Goal: Information Seeking & Learning: Learn about a topic

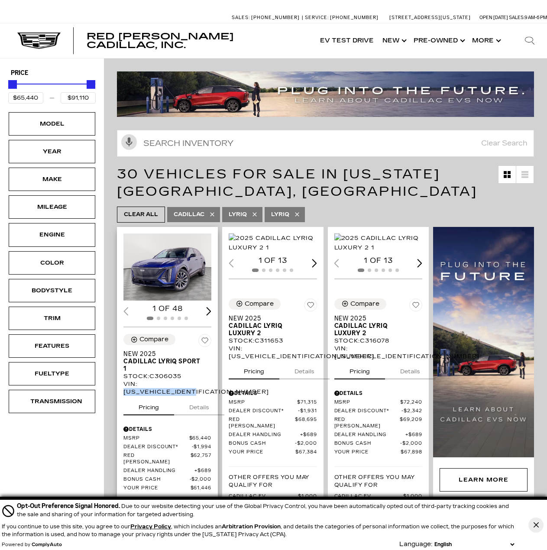
drag, startPoint x: 200, startPoint y: 385, endPoint x: 122, endPoint y: 388, distance: 77.5
click at [122, 388] on div "Compare New 2025 Cadillac LYRIQ Sport 1 Stock : C306035 VIN: 1GYKPURL0SZ306035 …" at bounding box center [167, 454] width 101 height 254
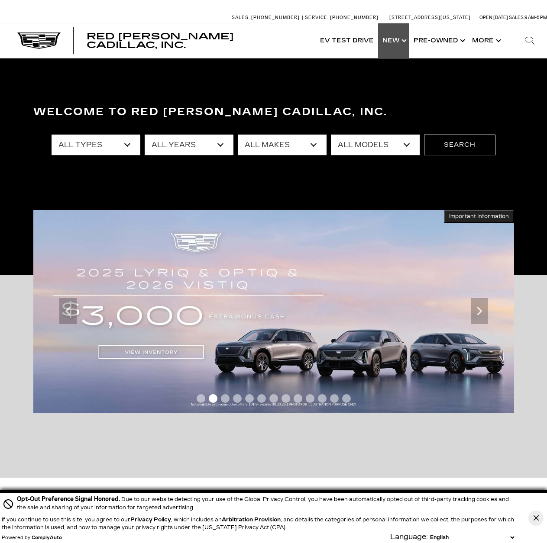
drag, startPoint x: 395, startPoint y: 40, endPoint x: 394, endPoint y: 56, distance: 16.0
click at [395, 40] on link "Show New" at bounding box center [393, 40] width 31 height 35
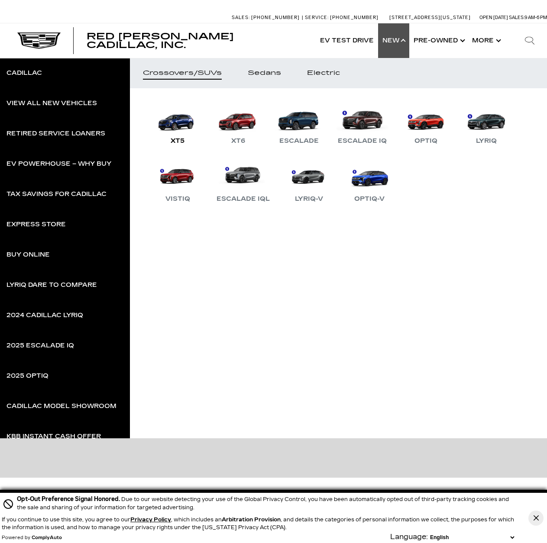
click at [176, 129] on link "XT5" at bounding box center [178, 123] width 52 height 45
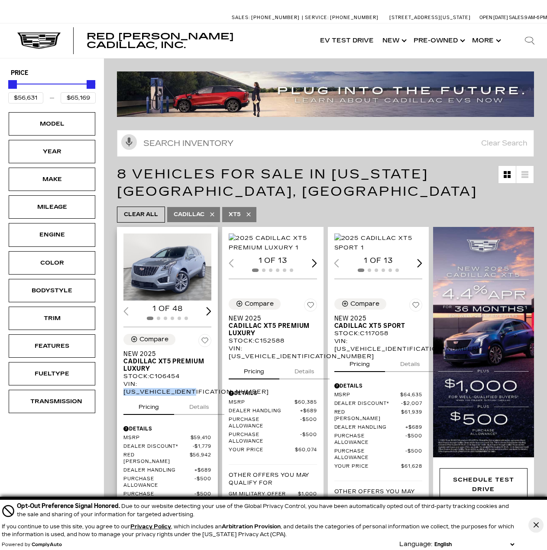
drag, startPoint x: 201, startPoint y: 394, endPoint x: 121, endPoint y: 392, distance: 80.1
click at [121, 392] on div "Compare New 2025 Cadillac XT5 Premium Luxury Stock : C106454 VIN: [US_VEHICLE_I…" at bounding box center [167, 455] width 101 height 256
copy div "[US_VEHICLE_IDENTIFICATION_NUMBER]"
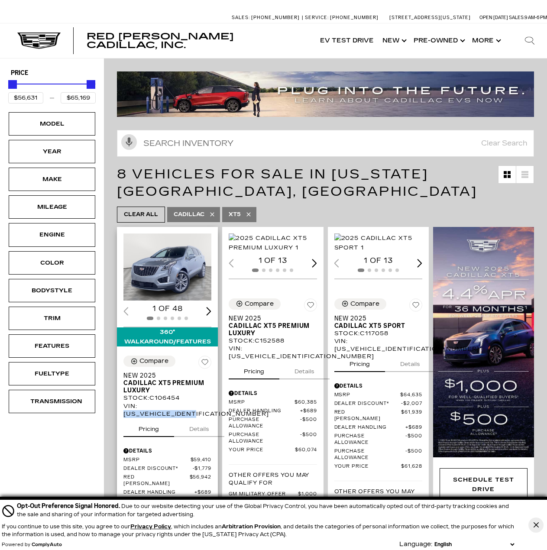
click at [165, 275] on img "1 / 2" at bounding box center [168, 266] width 90 height 67
click at [195, 429] on button "Details" at bounding box center [199, 427] width 50 height 19
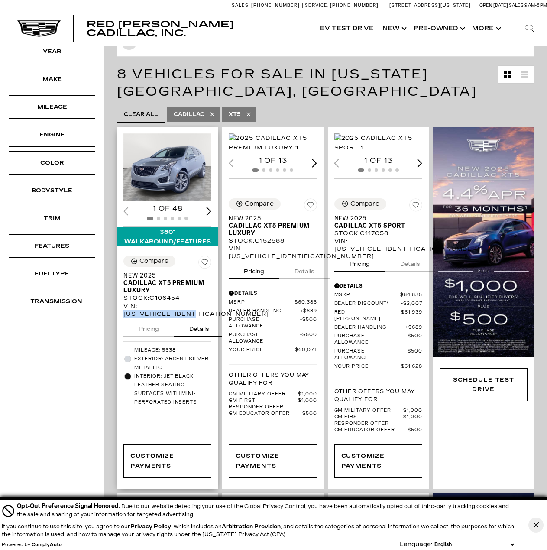
scroll to position [144, 0]
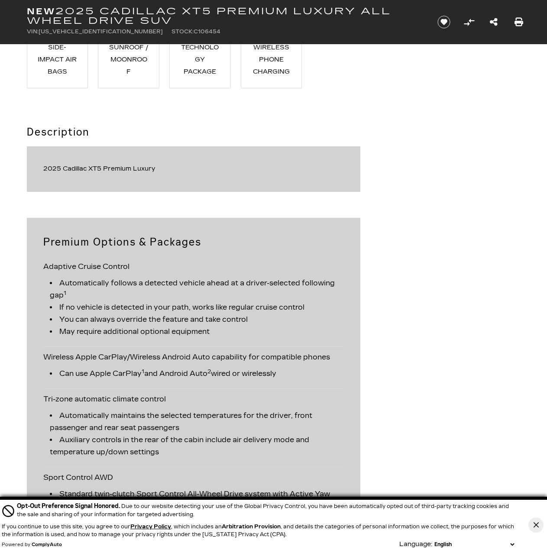
scroll to position [1083, 0]
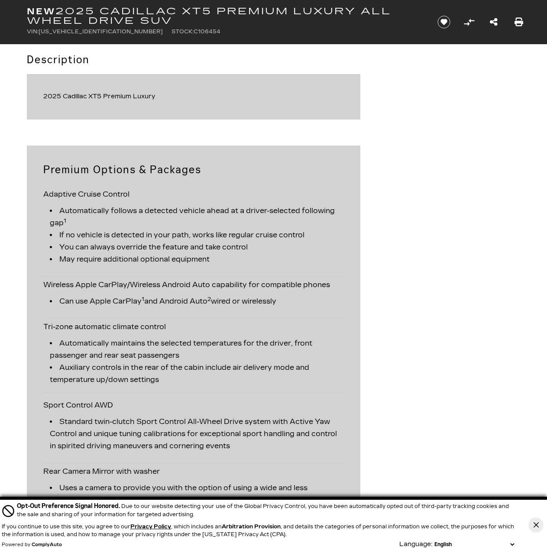
drag, startPoint x: 129, startPoint y: 192, endPoint x: 80, endPoint y: 192, distance: 49.4
click at [80, 192] on div "Adaptive Cruise Control Automatically follows a detected vehicle ahead at a dri…" at bounding box center [193, 229] width 300 height 91
copy div "Cruise Contro"
drag, startPoint x: 100, startPoint y: 285, endPoint x: 74, endPoint y: 284, distance: 25.6
click at [76, 284] on div "Wireless Apple CarPlay/Wireless Android Auto capability for compatible phones C…" at bounding box center [193, 296] width 300 height 42
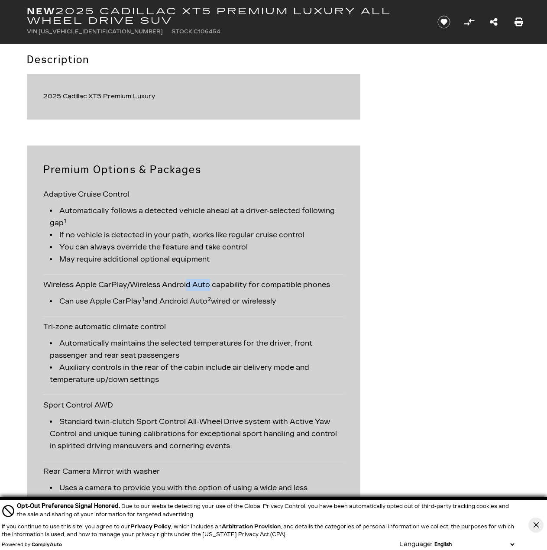
copy div "Apple"
click at [146, 285] on div "Wireless Apple CarPlay/Wireless Android Auto capability for compatible phones C…" at bounding box center [193, 296] width 300 height 42
drag, startPoint x: 125, startPoint y: 284, endPoint x: 99, endPoint y: 283, distance: 26.0
click at [99, 283] on div "Wireless Apple CarPlay/Wireless Android Auto capability for compatible phones C…" at bounding box center [193, 296] width 300 height 42
copy div "CarPla"
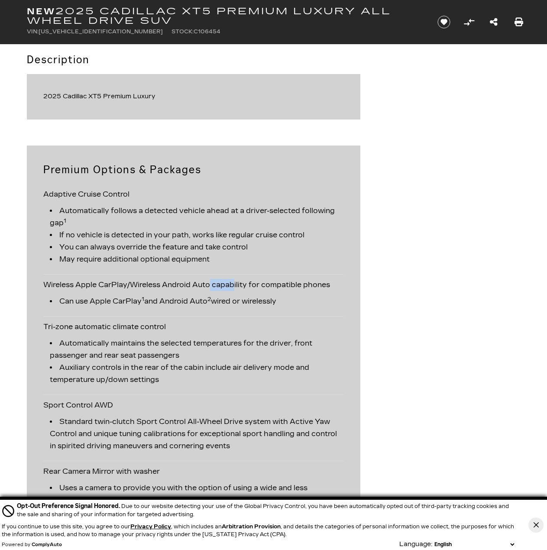
drag, startPoint x: 170, startPoint y: 327, endPoint x: 115, endPoint y: 331, distance: 55.2
click at [115, 331] on div "Tri-zone automatic climate control Automatically maintains the selected tempera…" at bounding box center [193, 356] width 300 height 78
copy div "climate control"
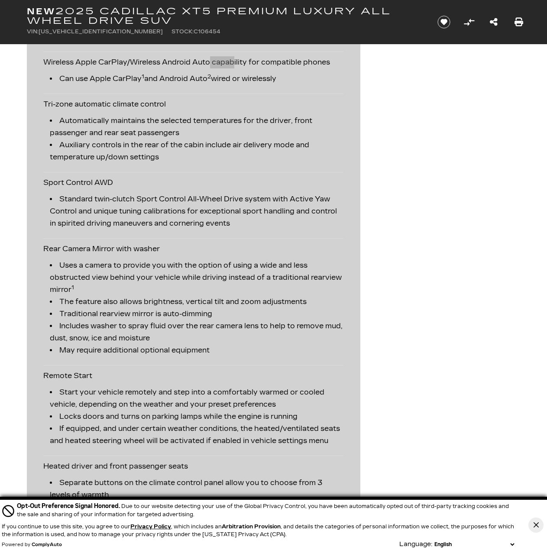
scroll to position [1371, 0]
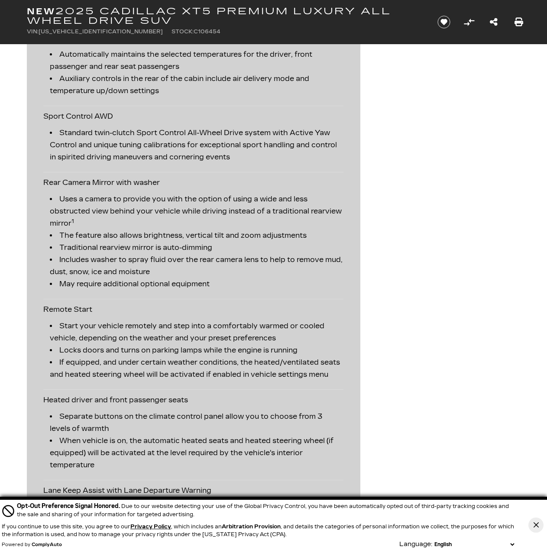
drag, startPoint x: 85, startPoint y: 310, endPoint x: 36, endPoint y: 311, distance: 48.9
copy div "Remote Start"
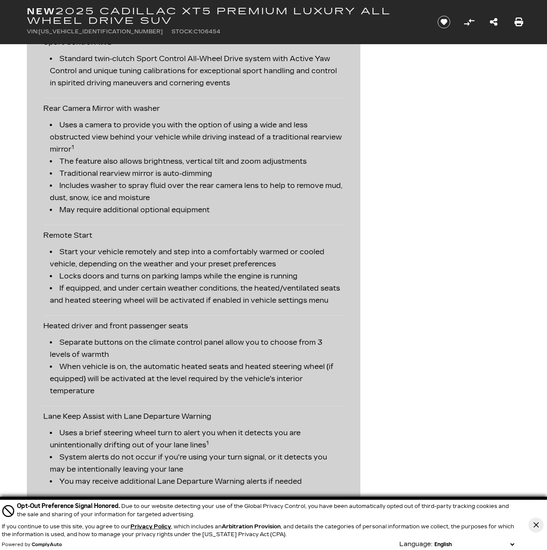
scroll to position [1516, 0]
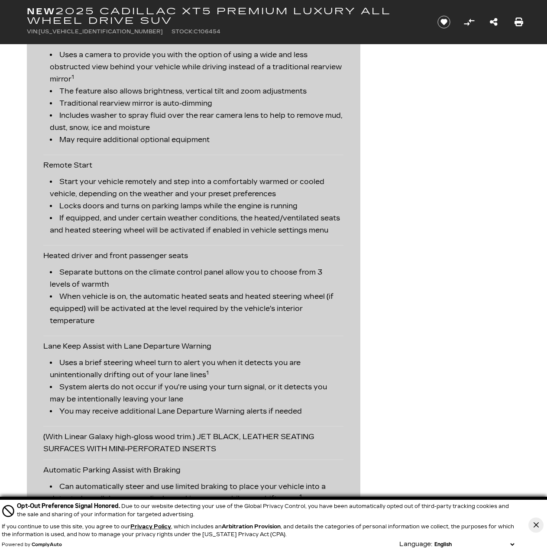
click at [91, 268] on div "Heated driver and front passenger seats Separate buttons on the climate control…" at bounding box center [193, 291] width 300 height 91
drag, startPoint x: 91, startPoint y: 267, endPoint x: 58, endPoint y: 267, distance: 32.5
click at [58, 267] on div "Heated driver and front passenger seats Separate buttons on the climate control…" at bounding box center [193, 291] width 300 height 91
drag, startPoint x: 197, startPoint y: 267, endPoint x: 188, endPoint y: 268, distance: 9.1
click at [188, 268] on div "Heated driver and front passenger seats Separate buttons on the climate control…" at bounding box center [193, 291] width 300 height 91
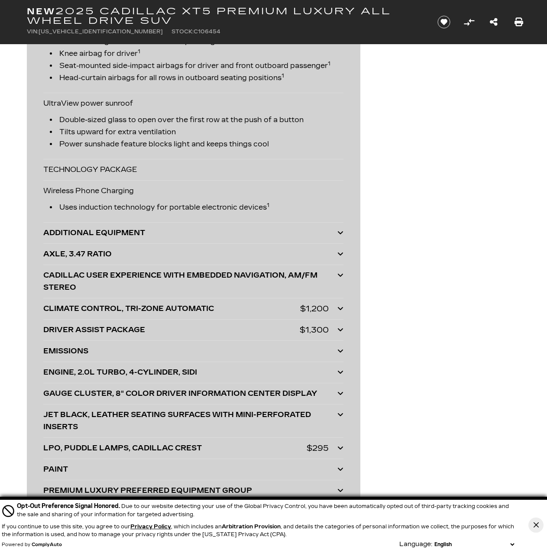
scroll to position [2309, 0]
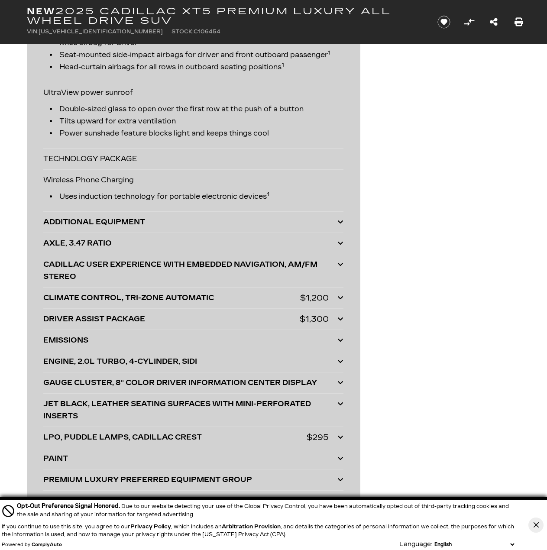
click at [338, 301] on icon at bounding box center [340, 297] width 6 height 7
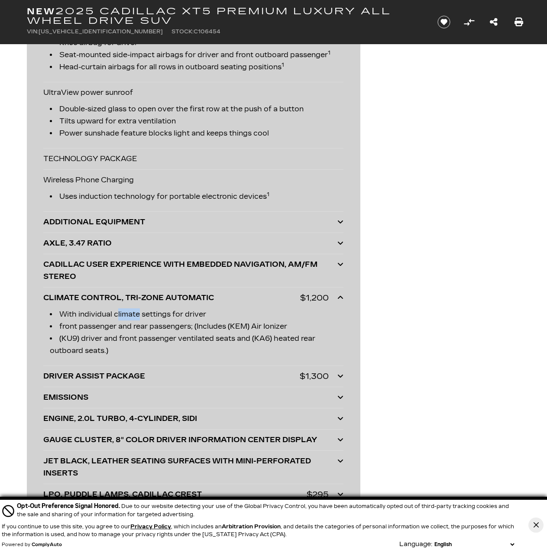
drag, startPoint x: 139, startPoint y: 327, endPoint x: 118, endPoint y: 327, distance: 21.2
click at [118, 320] on li "With individual climate settings for driver" at bounding box center [197, 314] width 294 height 12
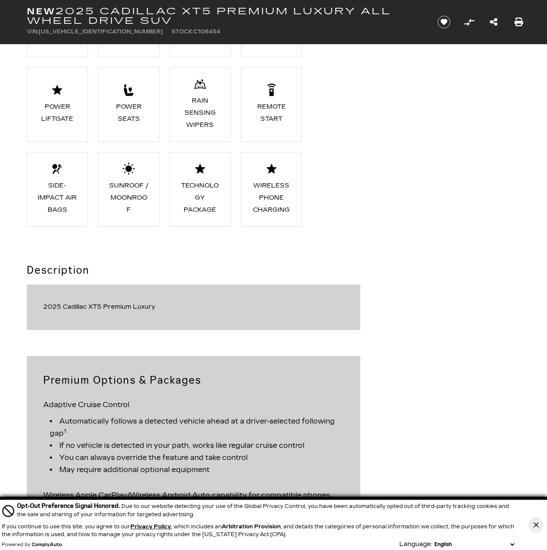
scroll to position [938, 0]
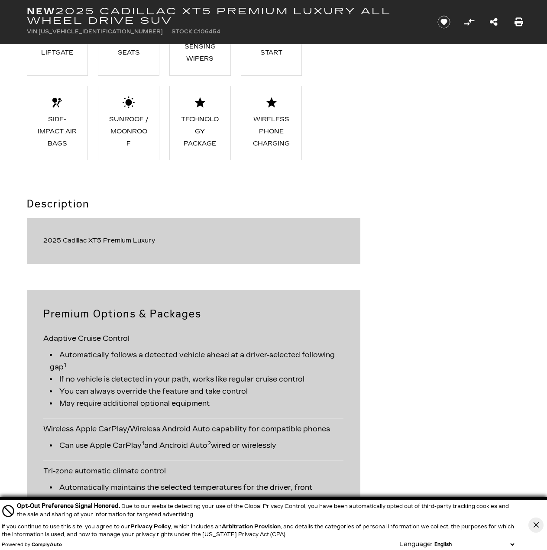
click at [135, 237] on div "2025 Cadillac XT5 Premium Luxury" at bounding box center [193, 241] width 300 height 12
click at [157, 241] on div "2025 Cadillac XT5 Premium Luxury" at bounding box center [193, 241] width 300 height 12
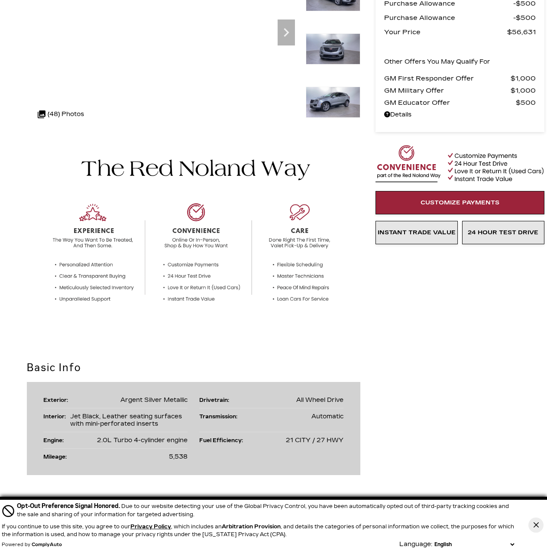
scroll to position [0, 0]
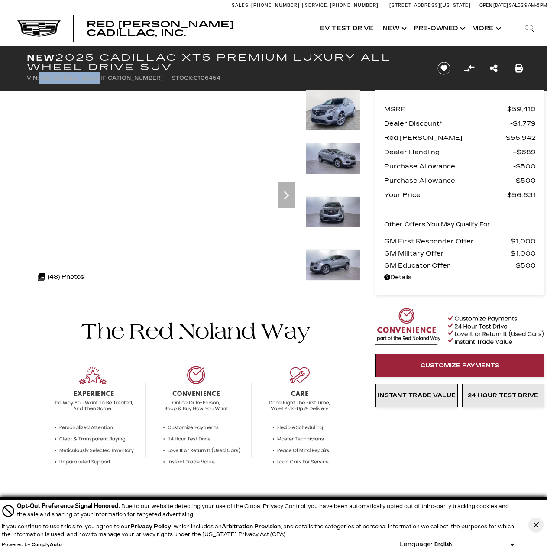
drag, startPoint x: 107, startPoint y: 76, endPoint x: 40, endPoint y: 78, distance: 66.3
click at [40, 78] on ul "VIN: 1GYKNDR48SZ106454 Stock: C106454" at bounding box center [225, 78] width 396 height 12
copy span "[US_VEHICLE_IDENTIFICATION_NUMBER]"
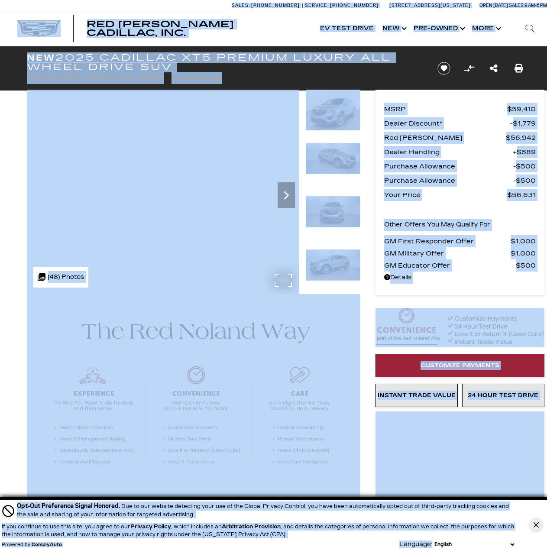
copy body "This website is AudioEye enabled and is being optimized for accessibility. To o…"
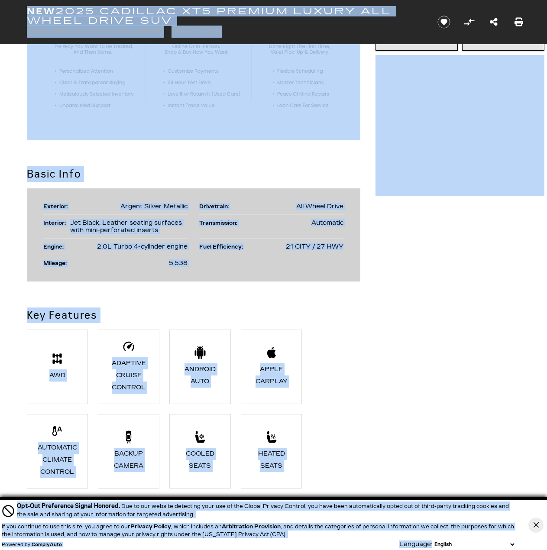
scroll to position [361, 0]
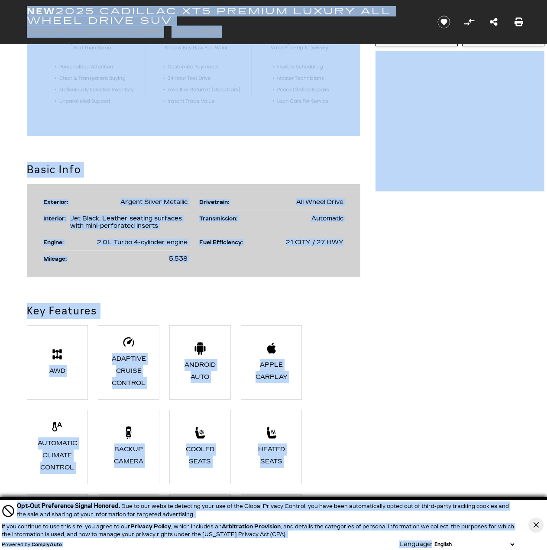
click at [235, 275] on div "Exterior: Argent Silver Metallic Drivetrain: All Wheel Drive Interior: Jet Blac…" at bounding box center [193, 230] width 333 height 93
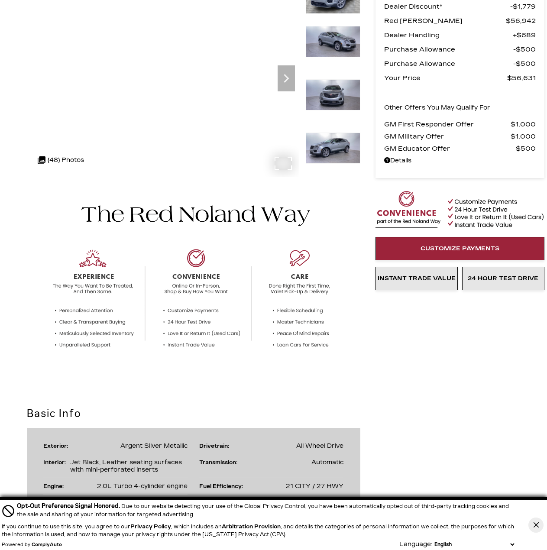
scroll to position [0, 0]
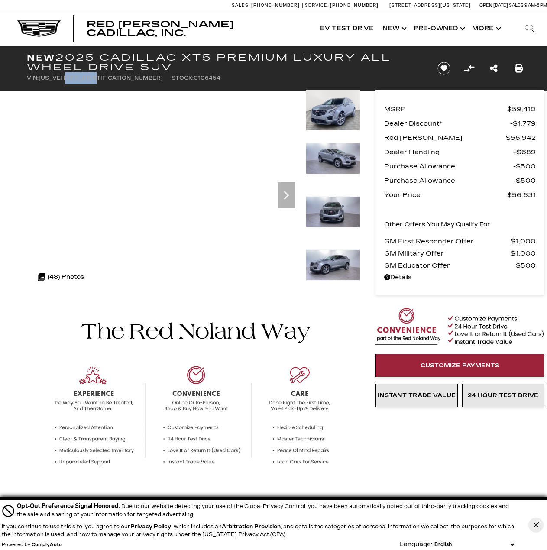
drag, startPoint x: 102, startPoint y: 79, endPoint x: 80, endPoint y: 77, distance: 22.2
click at [65, 77] on span "[US_VEHICLE_IDENTIFICATION_NUMBER]" at bounding box center [101, 78] width 124 height 6
drag, startPoint x: 105, startPoint y: 78, endPoint x: 39, endPoint y: 79, distance: 65.4
click at [39, 79] on ul "VIN: 1GYKNDR48SZ106454 Stock: C106454" at bounding box center [225, 78] width 396 height 12
copy span "[US_VEHICLE_IDENTIFICATION_NUMBER]"
